Goal: Information Seeking & Learning: Find specific fact

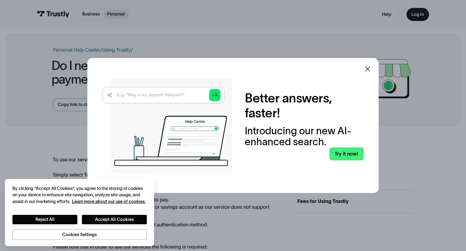
click at [367, 67] on icon at bounding box center [367, 68] width 7 height 7
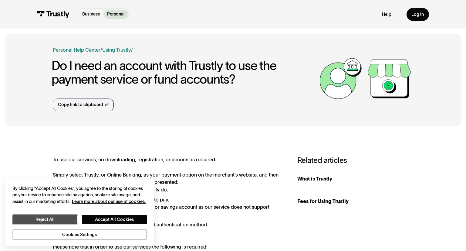
click at [48, 220] on button "Reject All" at bounding box center [44, 219] width 65 height 9
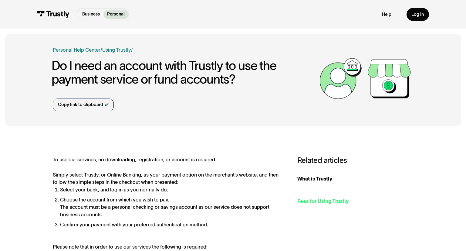
click at [329, 201] on div "Fees for Using Trustly" at bounding box center [356, 201] width 116 height 8
